Goal: Task Accomplishment & Management: Use online tool/utility

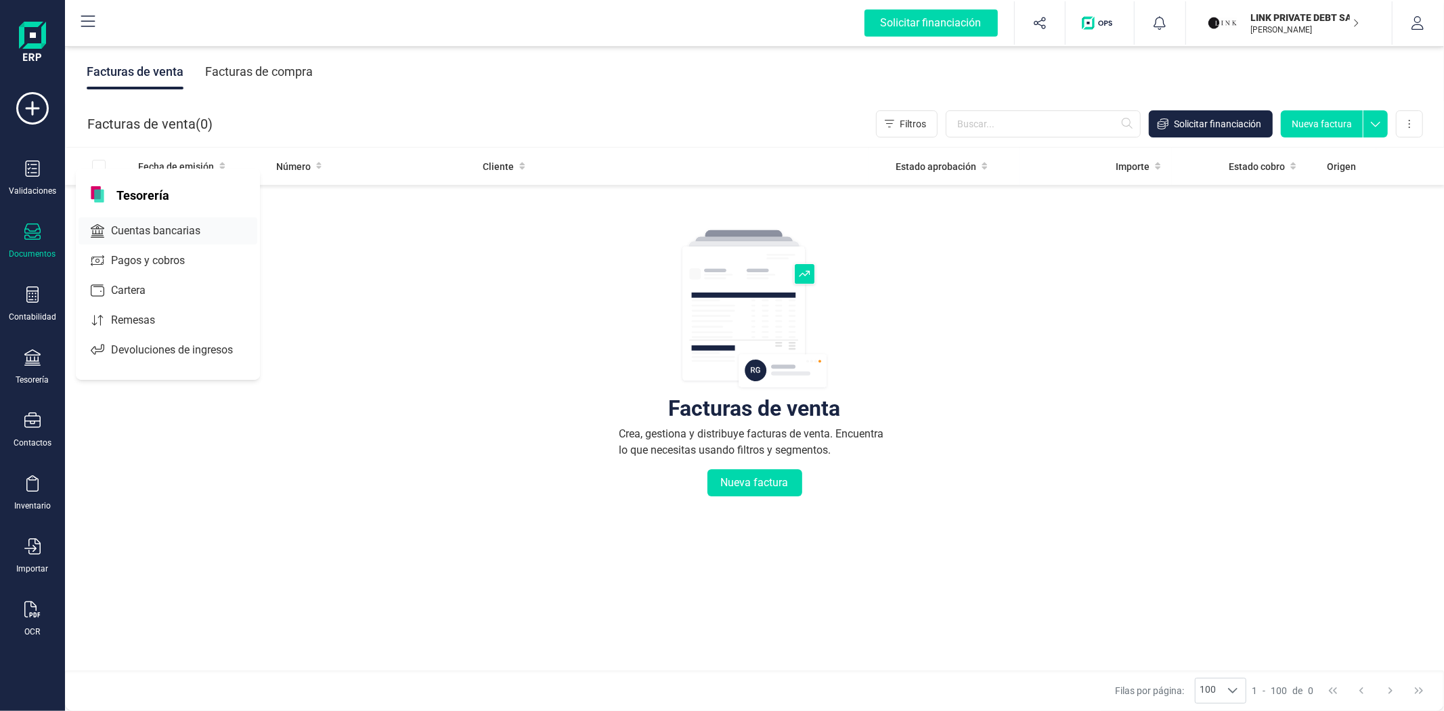
click at [122, 239] on span "Cuentas bancarias" at bounding box center [165, 231] width 119 height 16
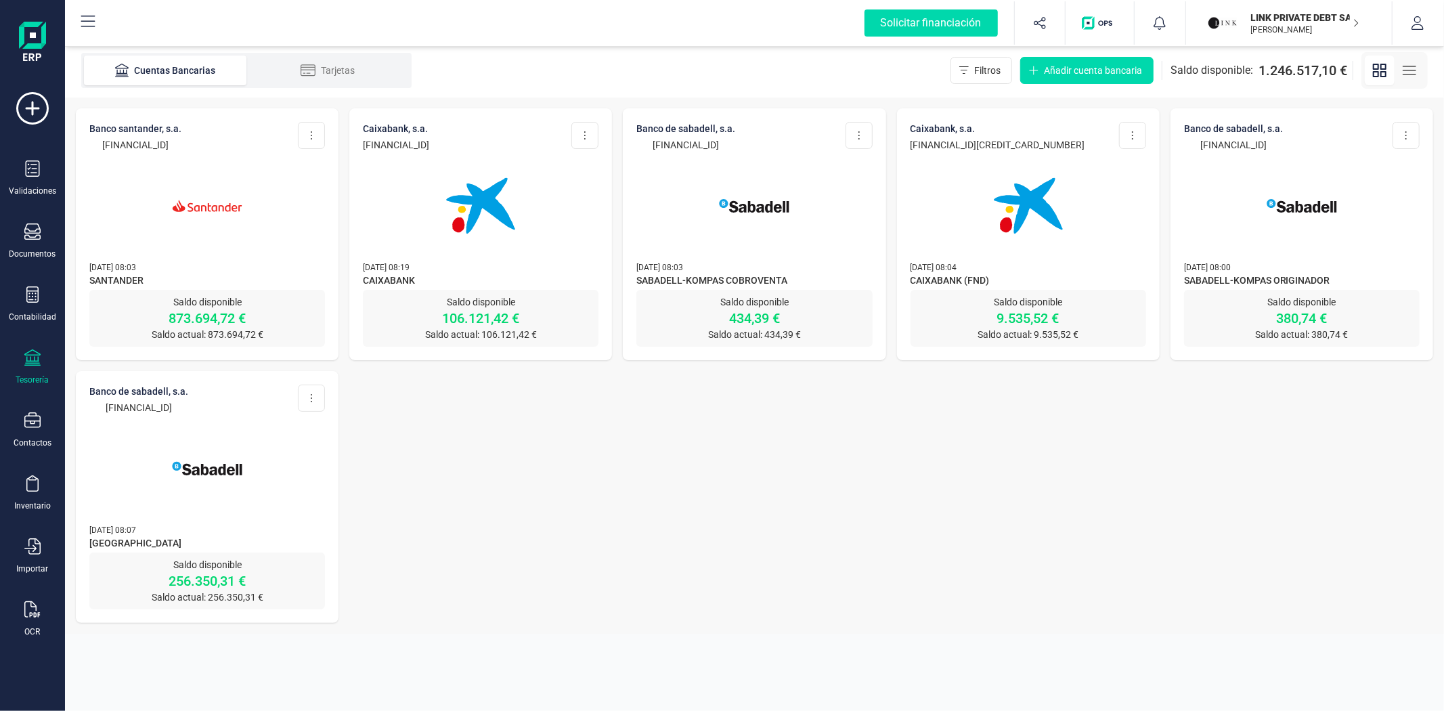
click at [198, 222] on img at bounding box center [207, 206] width 114 height 114
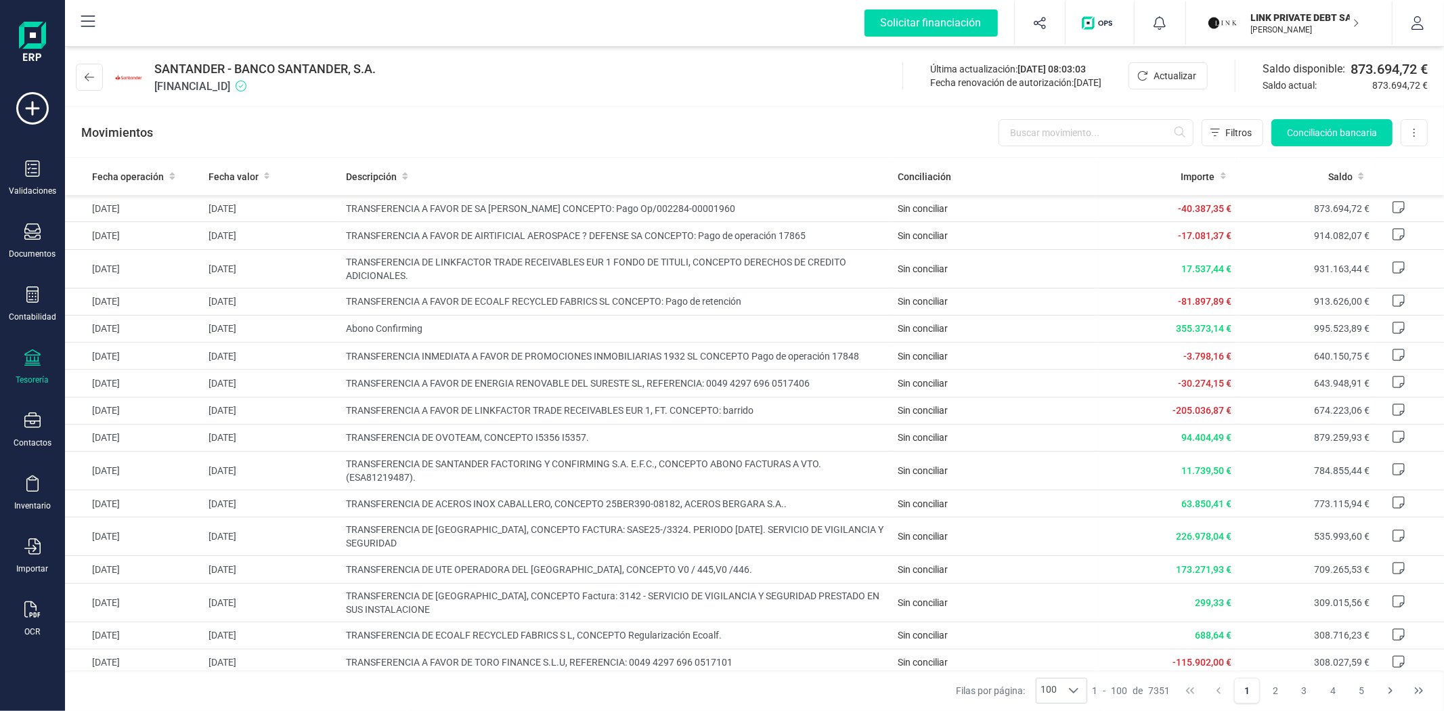
click at [450, 70] on div "SANTANDER - BANCO SANTANDER, S.A. [FINANCIAL_ID] Última actualización: [DATE] 0…" at bounding box center [754, 74] width 1379 height 62
click at [685, 139] on div "Movimientos Filtros Conciliación bancaria Descargar Excel Eliminar cuenta" at bounding box center [754, 132] width 1379 height 49
drag, startPoint x: 475, startPoint y: 138, endPoint x: 484, endPoint y: 129, distance: 12.9
click at [475, 137] on div "Movimientos Filtros Conciliación bancaria Descargar Excel Eliminar cuenta" at bounding box center [754, 132] width 1379 height 49
click at [369, 133] on div "Movimientos Filtros Conciliación bancaria Descargar Excel Eliminar cuenta" at bounding box center [754, 132] width 1379 height 49
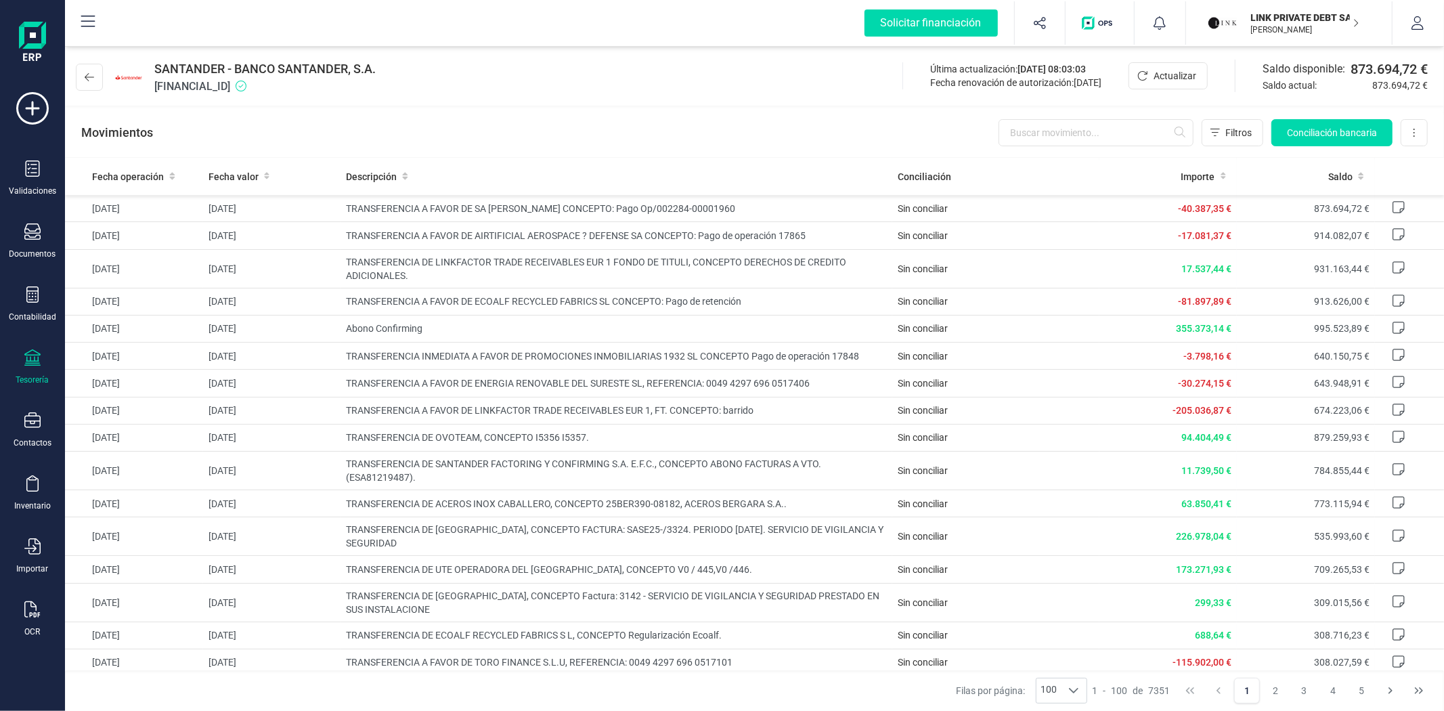
click at [689, 135] on div "Movimientos Filtros Conciliación bancaria Descargar Excel Eliminar cuenta" at bounding box center [754, 132] width 1379 height 49
click at [517, 93] on div "SANTANDER - BANCO SANTANDER, S.A. [FINANCIAL_ID] Última actualización: [DATE] 0…" at bounding box center [754, 74] width 1379 height 62
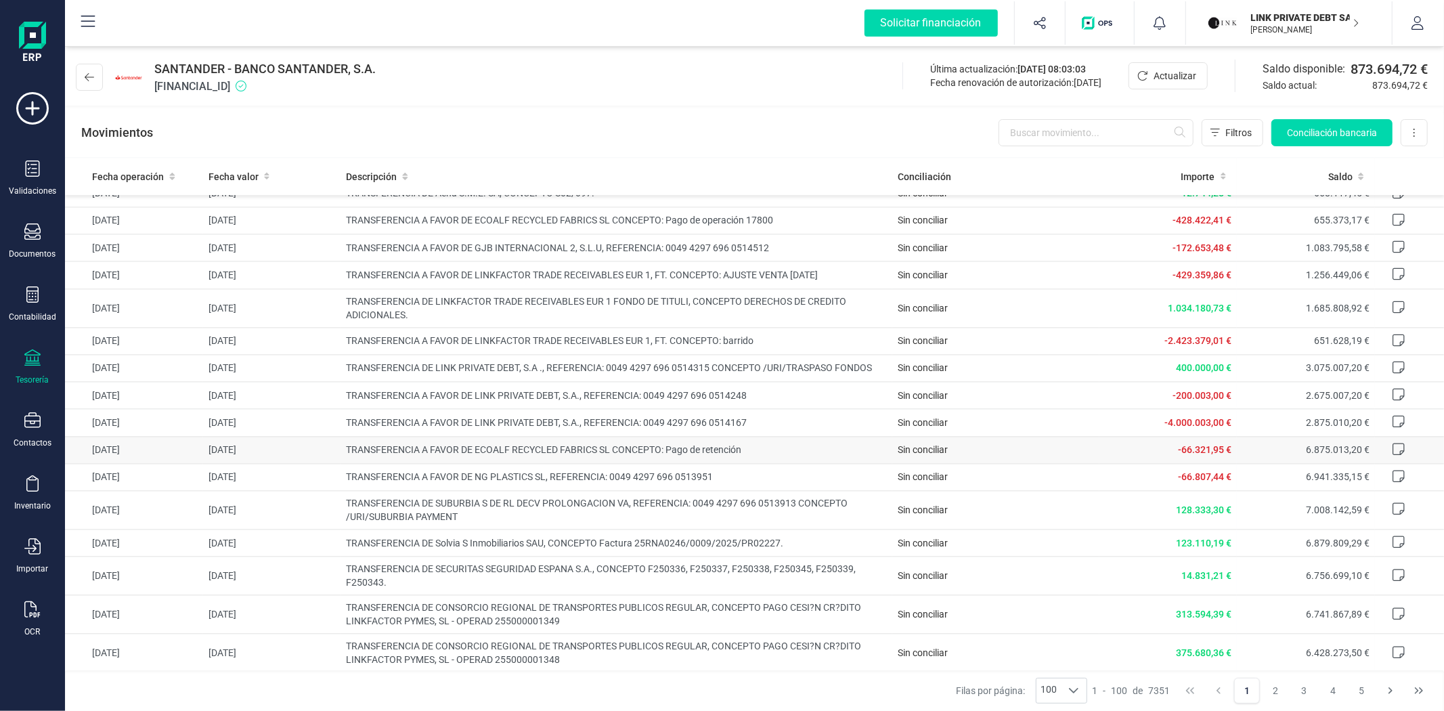
scroll to position [2428, 0]
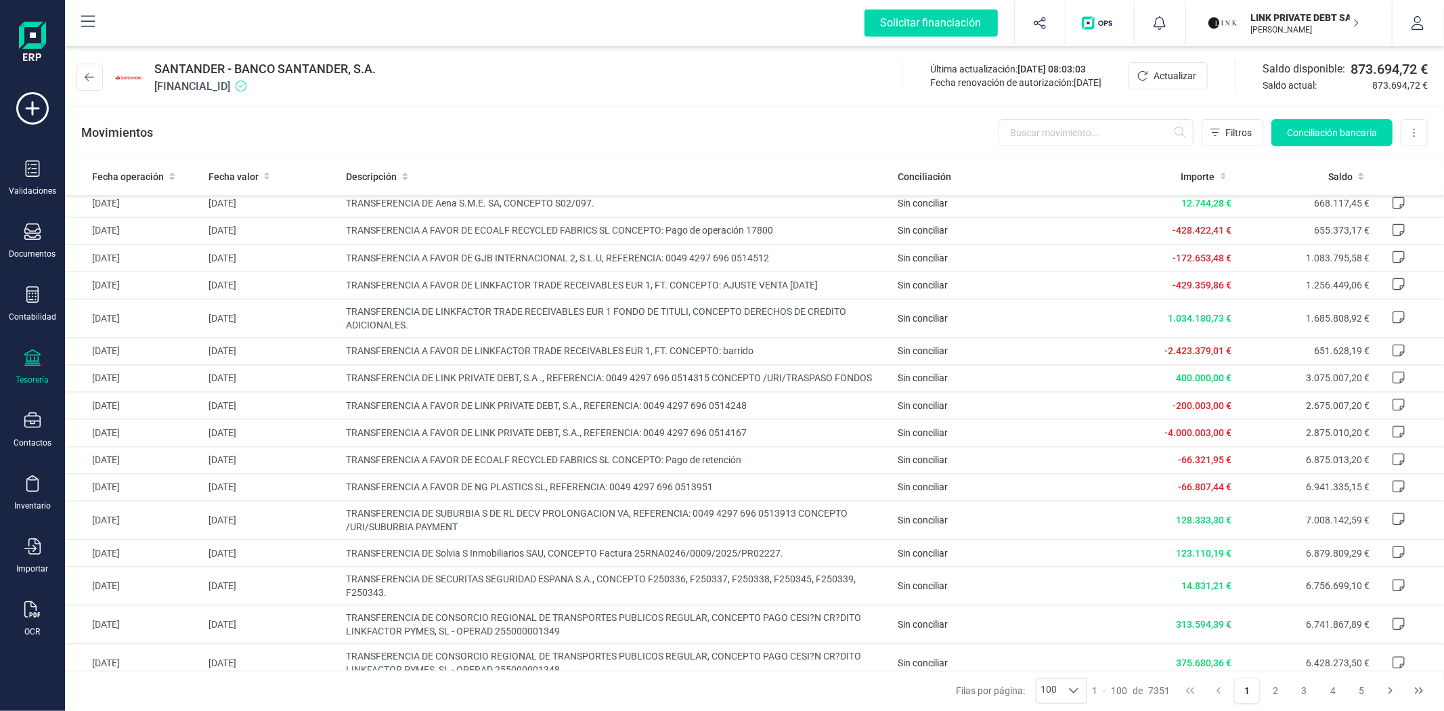
click at [600, 135] on div "Movimientos Filtros Conciliación bancaria Descargar Excel Eliminar cuenta" at bounding box center [754, 132] width 1379 height 49
